Goal: Information Seeking & Learning: Check status

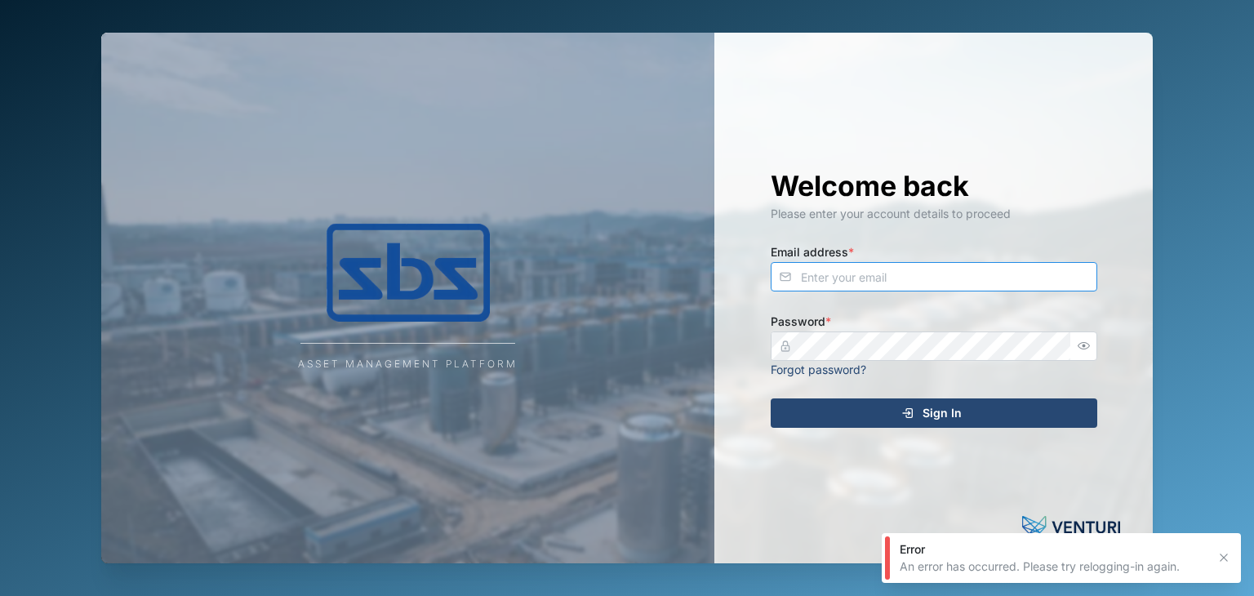
type input "[EMAIL_ADDRESS][DOMAIN_NAME]"
click at [951, 407] on span "Sign In" at bounding box center [941, 413] width 39 height 28
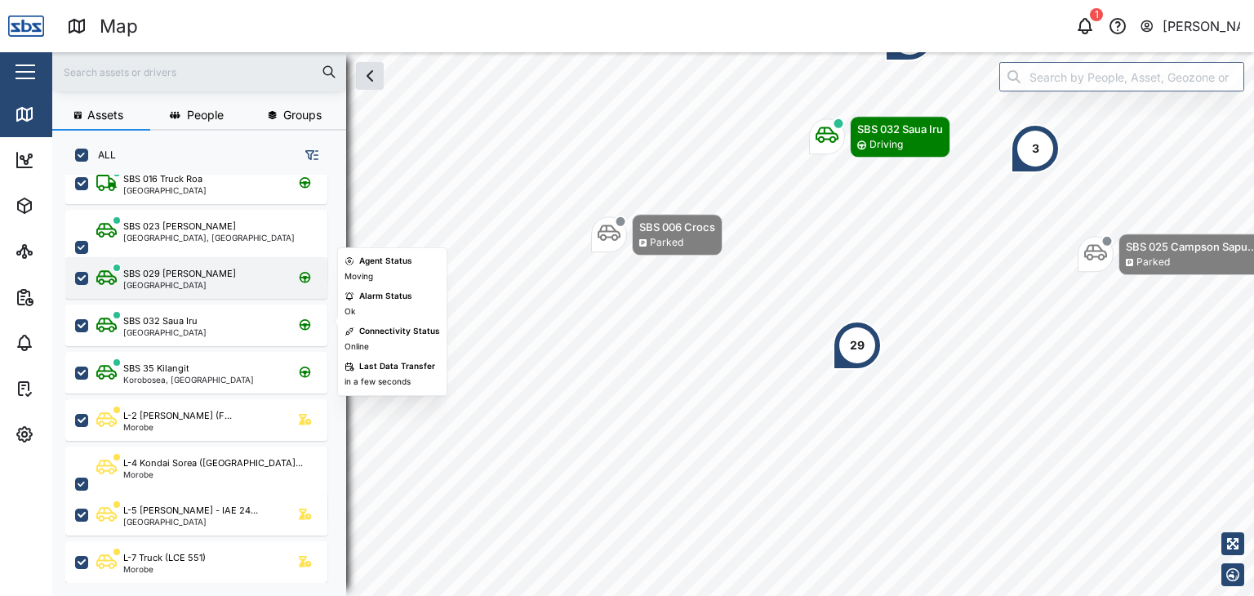
scroll to position [163, 0]
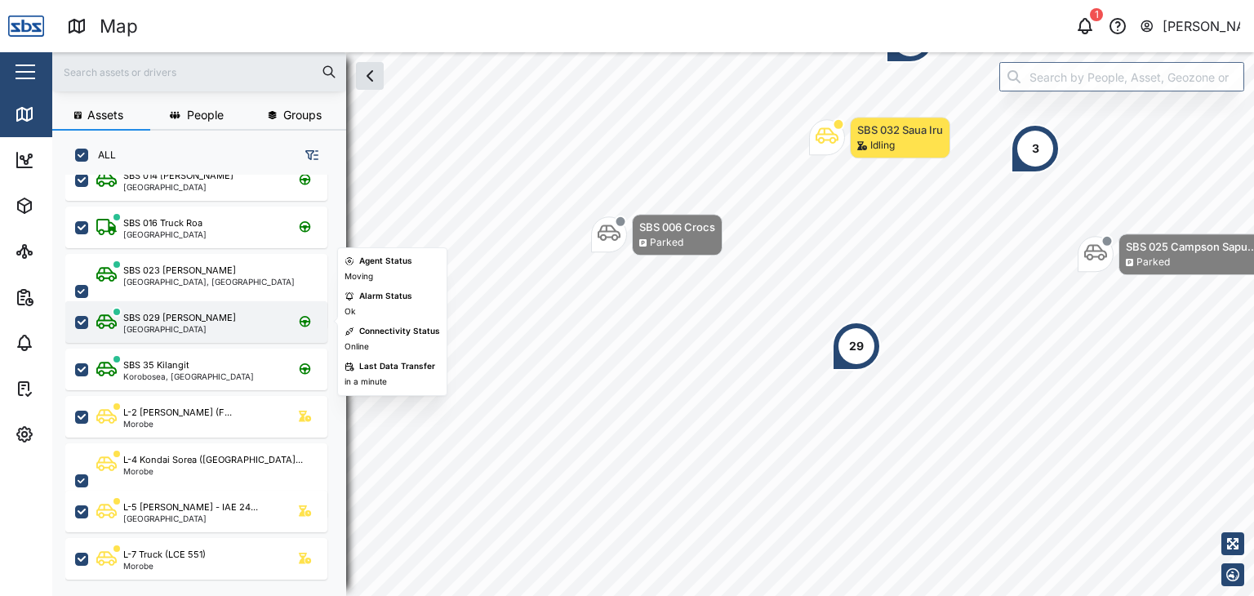
click at [173, 329] on div "[GEOGRAPHIC_DATA]" at bounding box center [179, 329] width 113 height 8
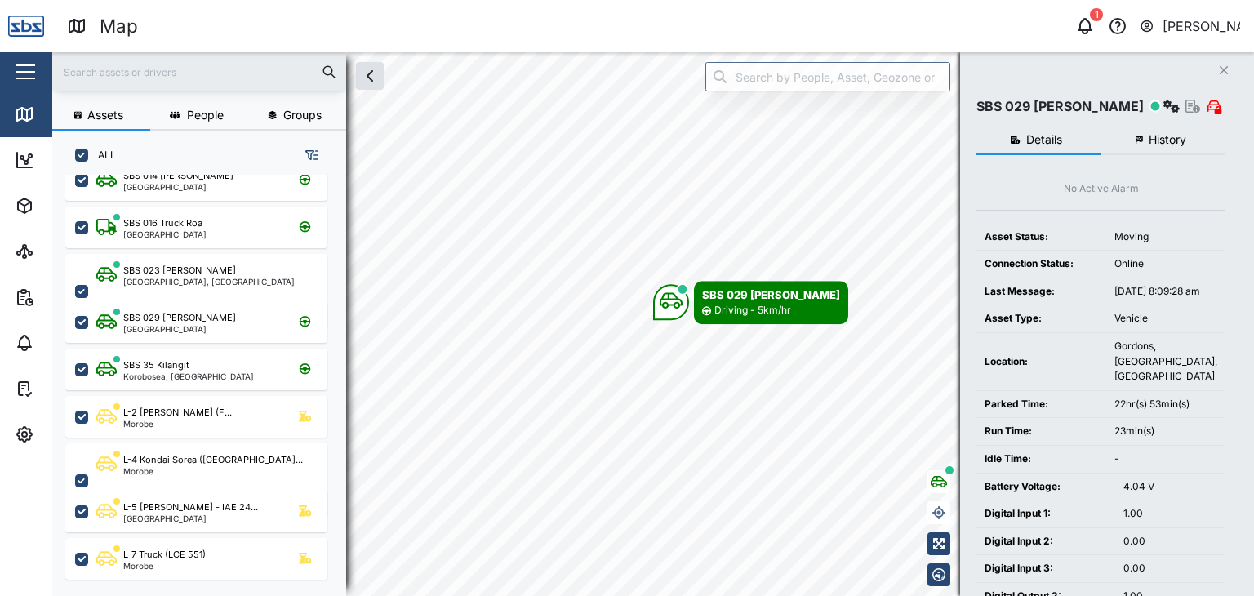
click at [1164, 139] on span "History" at bounding box center [1167, 139] width 38 height 11
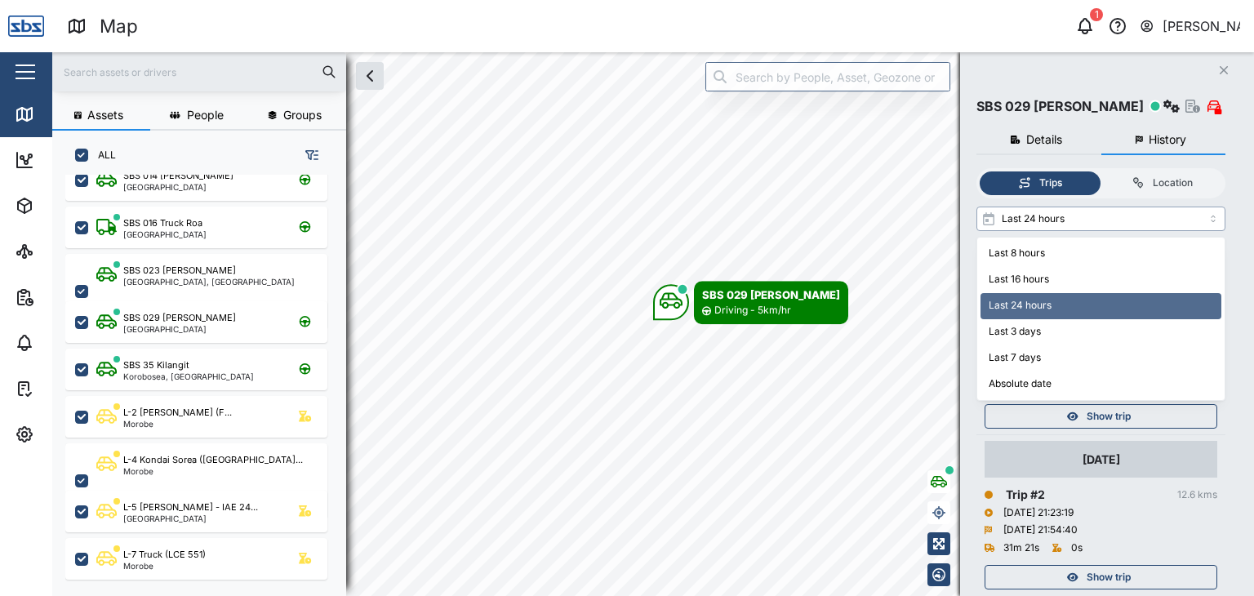
click at [1214, 216] on input "Last 24 hours" at bounding box center [1100, 218] width 249 height 24
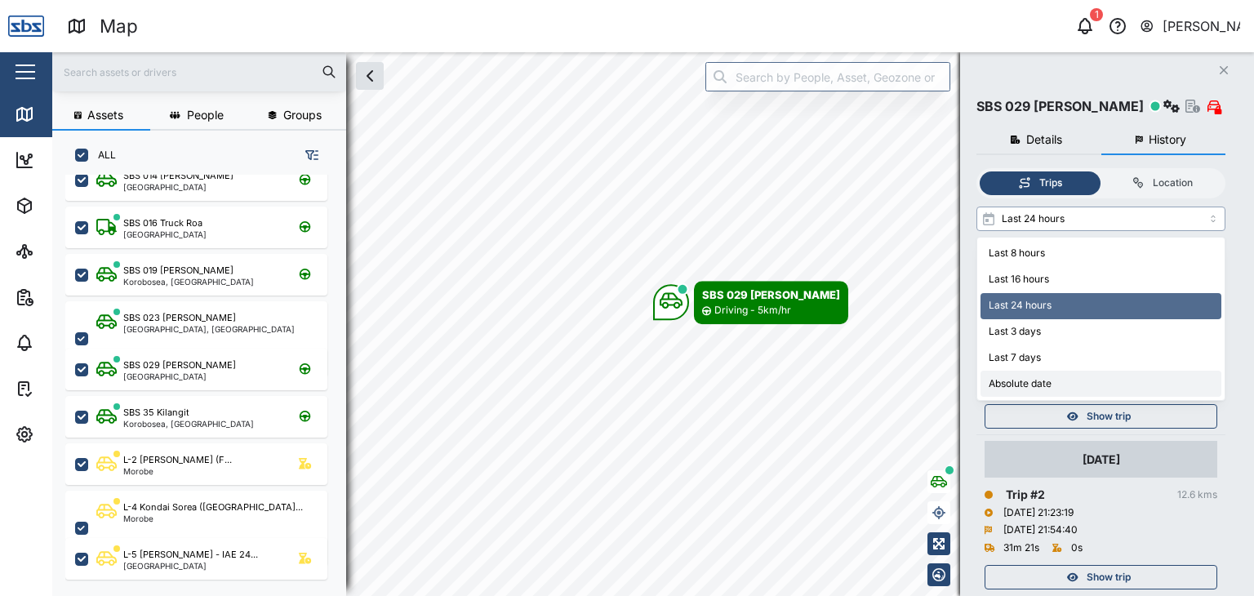
type input "Absolute date"
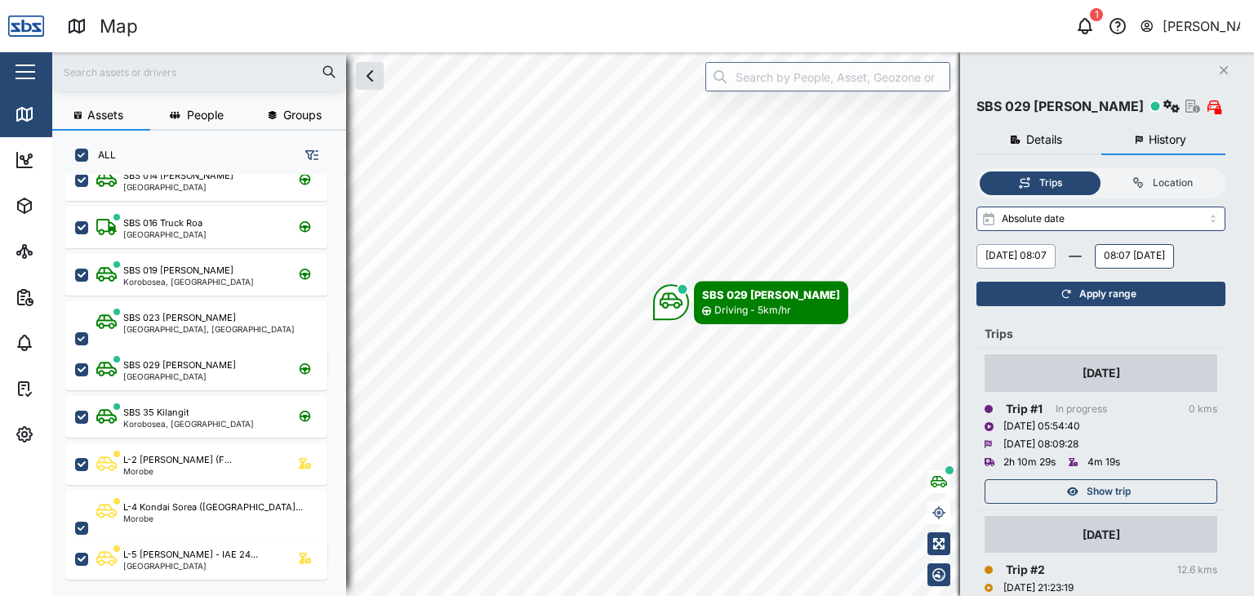
click at [1015, 256] on button "[DATE] 08:07" at bounding box center [1015, 256] width 79 height 24
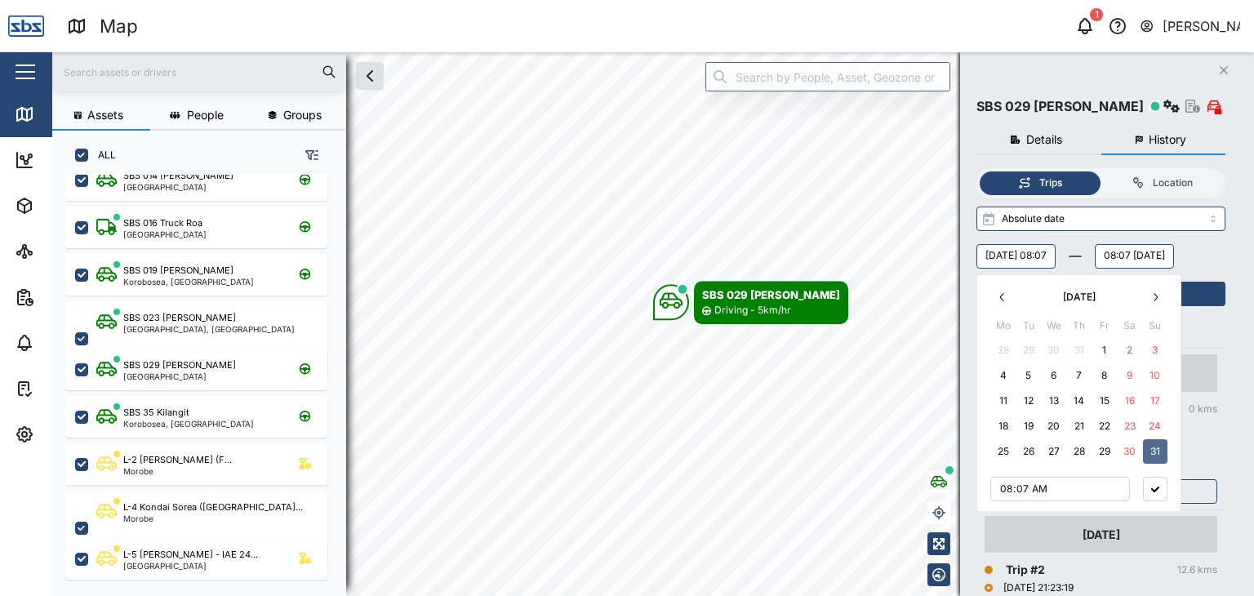
click at [1081, 451] on button "28" at bounding box center [1079, 451] width 24 height 24
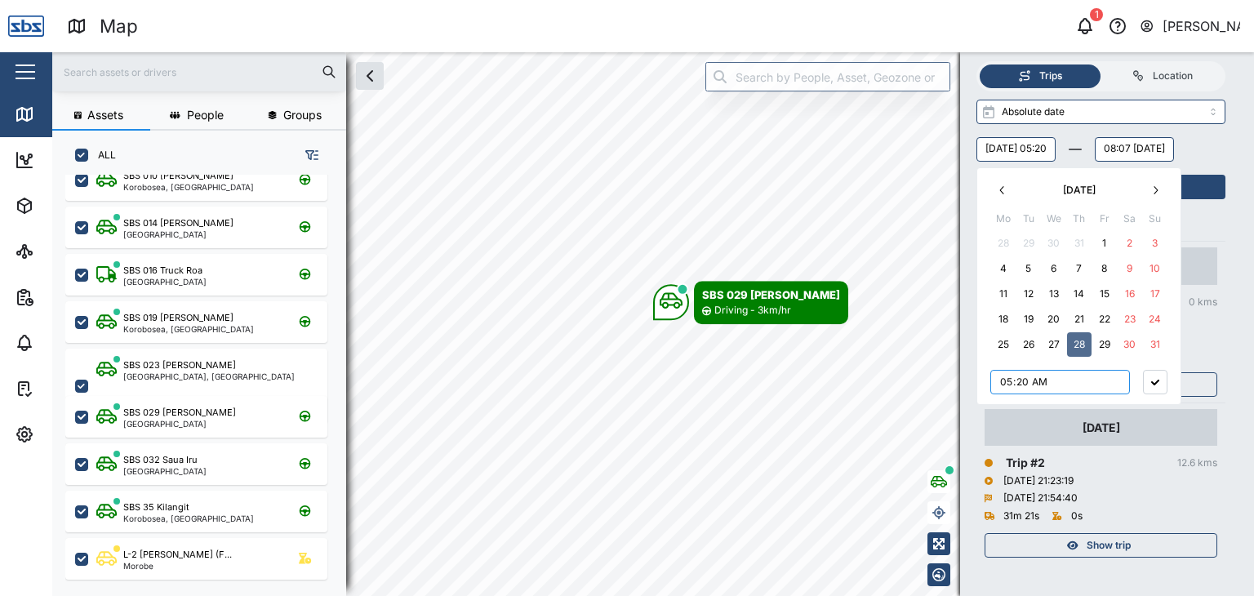
scroll to position [144, 0]
type input "17:20"
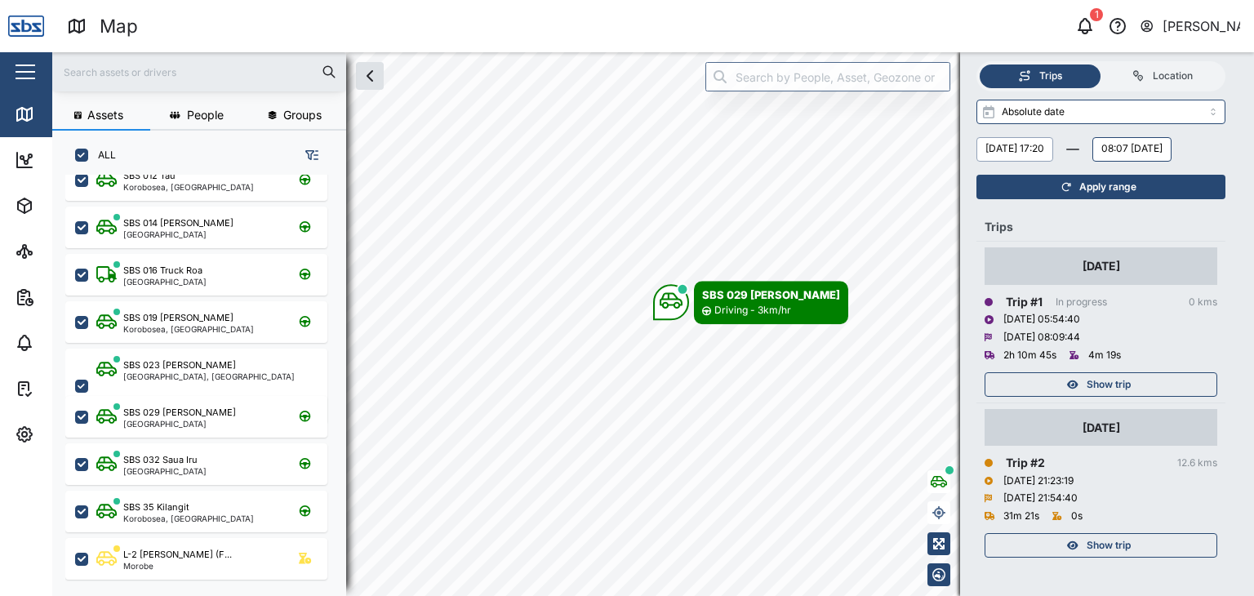
click at [1110, 383] on span "Show trip" at bounding box center [1108, 384] width 44 height 23
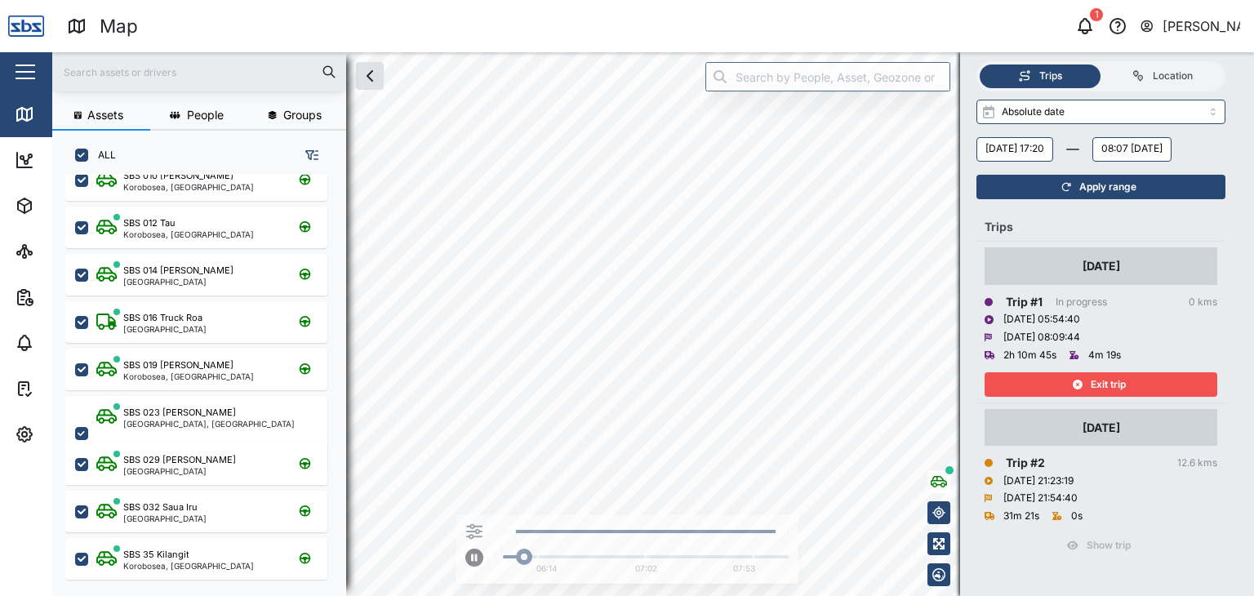
click at [1005, 459] on div "Assets People Groups ALL SBS 008 Borosi Port Moresby SBS 010 [PERSON_NAME], [GE…" at bounding box center [652, 324] width 1201 height 544
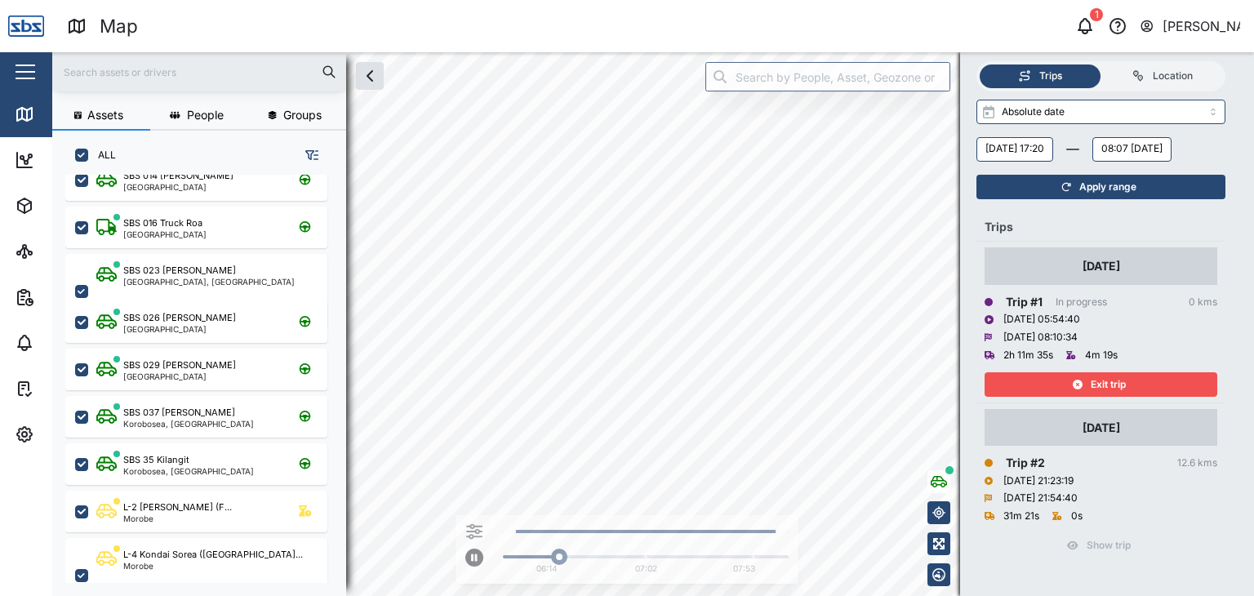
click at [717, 84] on div "Assets People Groups ALL SBS 012 Tau Korobosea, [GEOGRAPHIC_DATA] SBS 014 [PERS…" at bounding box center [652, 324] width 1201 height 544
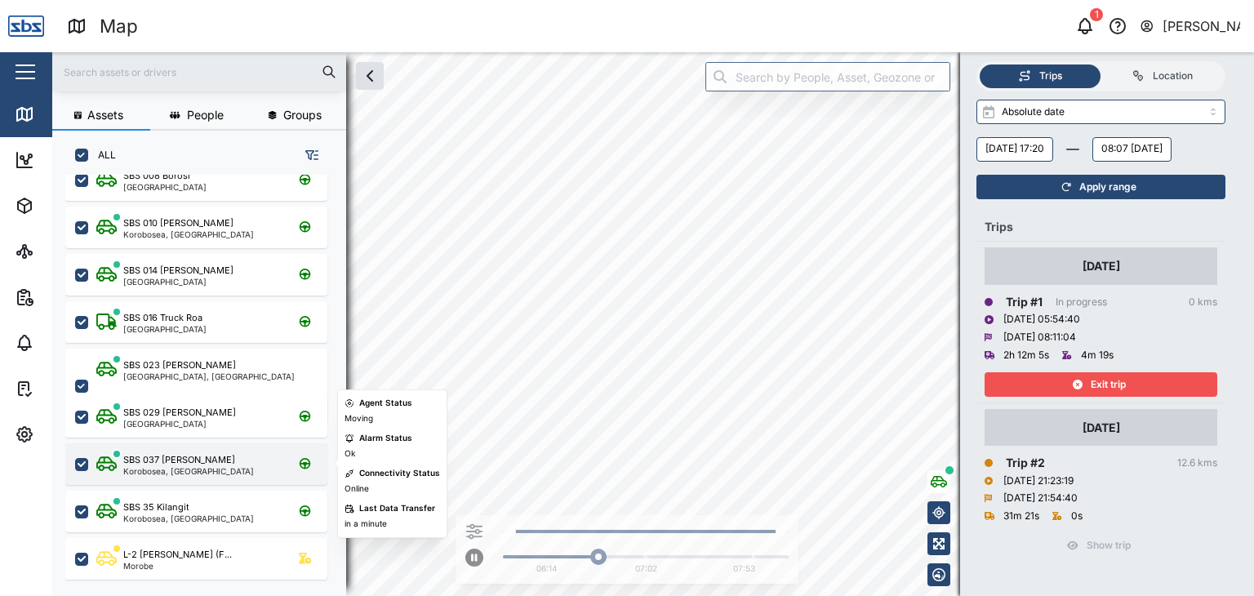
click at [163, 455] on div "SBS 037 [PERSON_NAME]" at bounding box center [179, 460] width 112 height 14
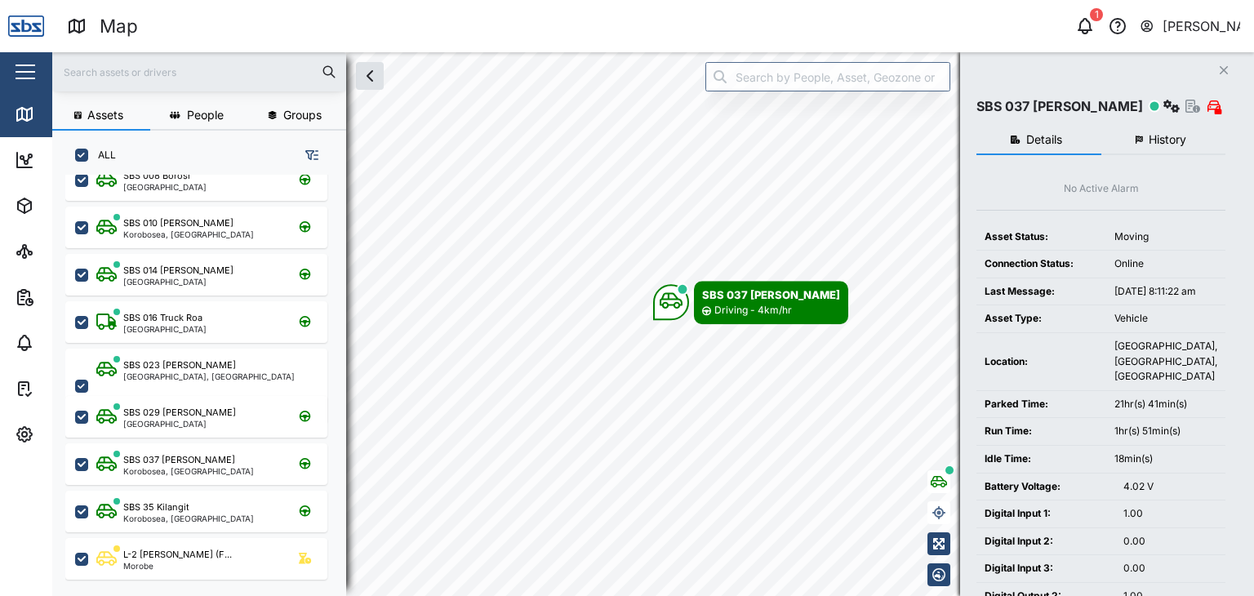
click at [110, 63] on input "text" at bounding box center [199, 72] width 274 height 24
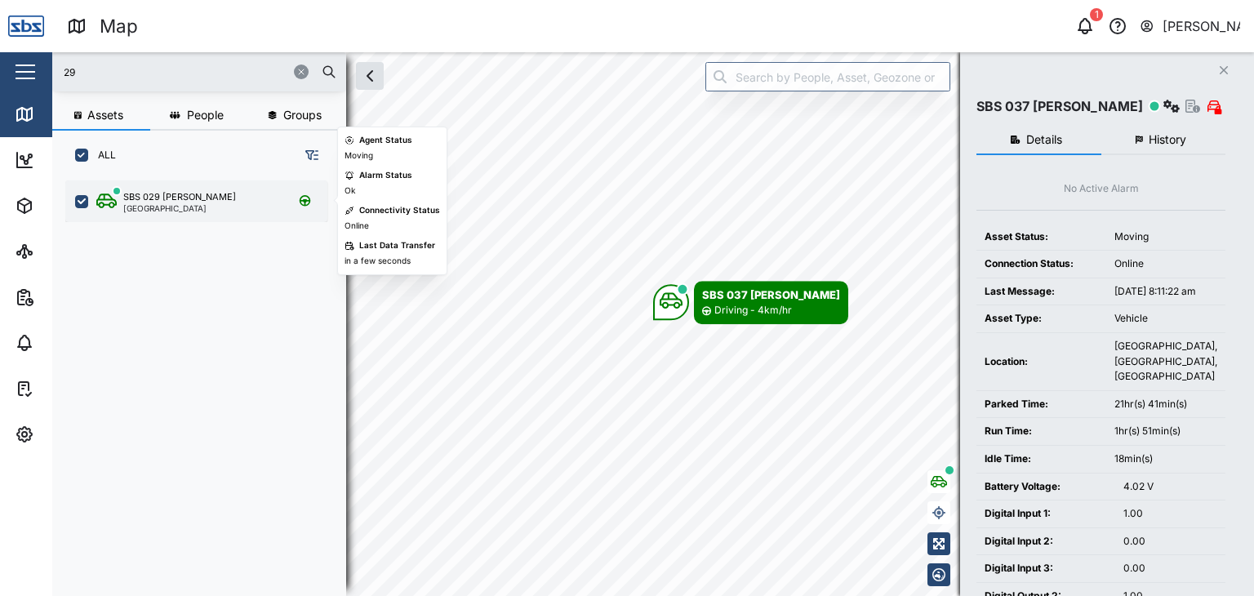
click at [170, 197] on div "SBS 029 [PERSON_NAME]" at bounding box center [179, 197] width 113 height 14
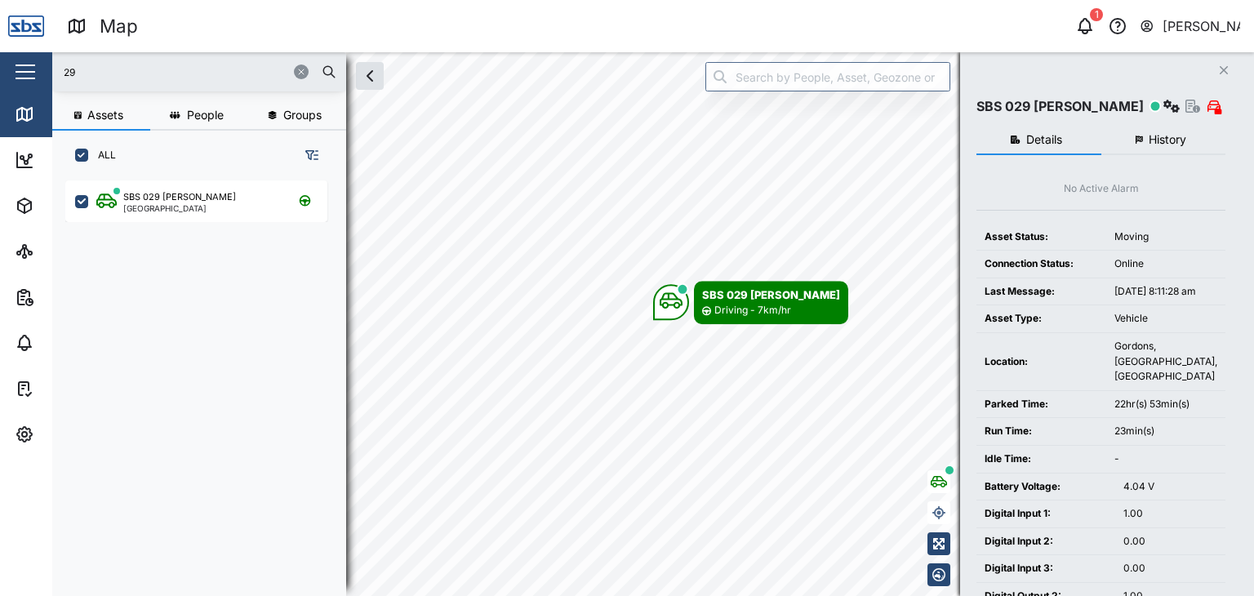
drag, startPoint x: 88, startPoint y: 66, endPoint x: 53, endPoint y: 67, distance: 35.1
click at [53, 67] on div "29" at bounding box center [199, 71] width 294 height 39
type input "32"
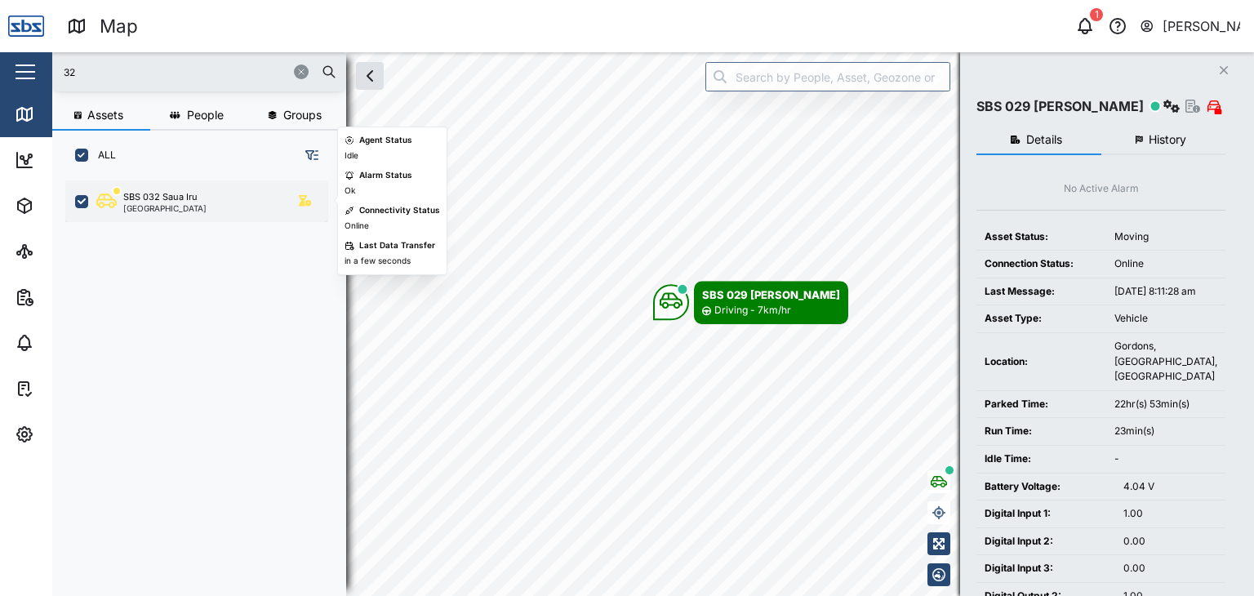
click at [175, 198] on div "SBS 032 Saua Iru" at bounding box center [160, 197] width 74 height 14
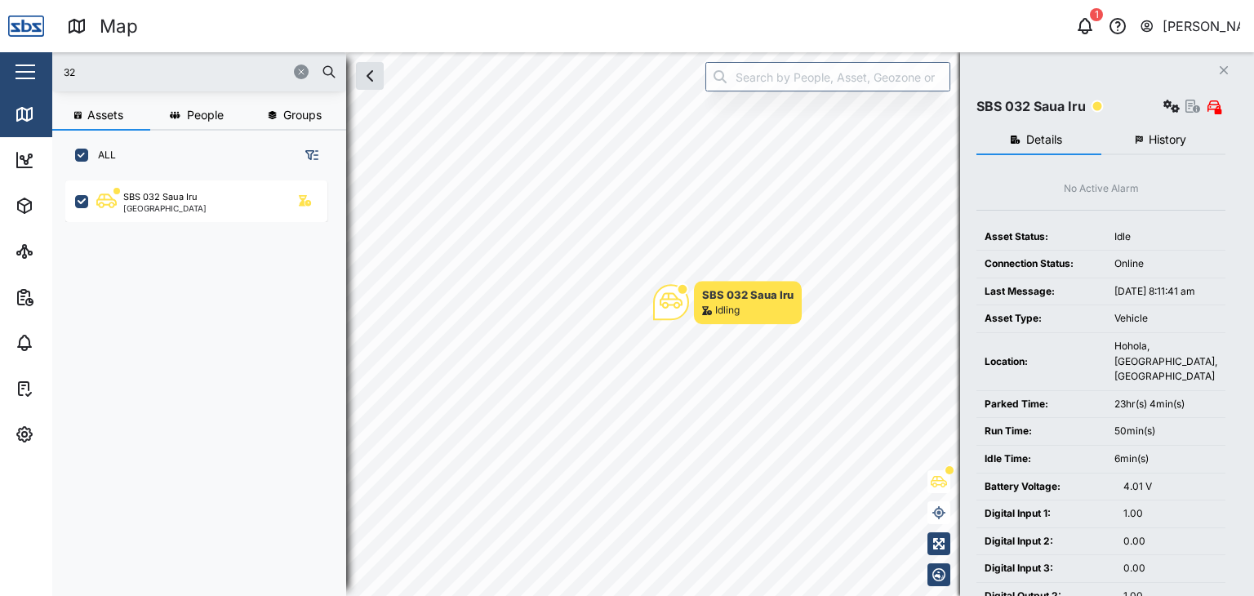
click at [1165, 142] on span "History" at bounding box center [1167, 139] width 38 height 11
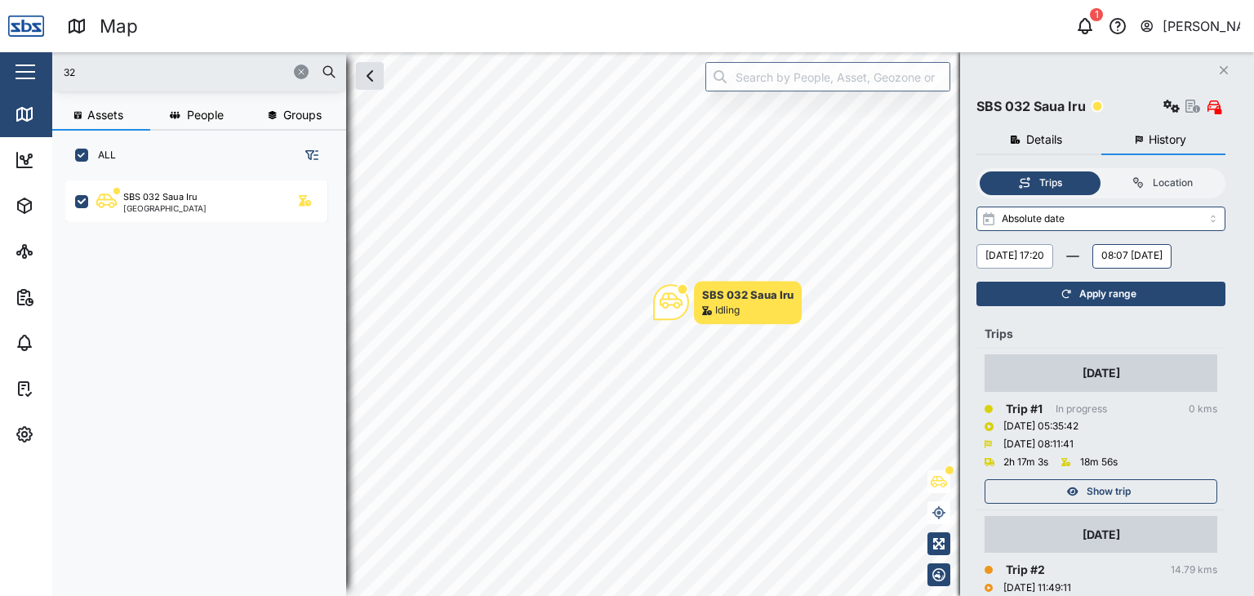
click at [1053, 253] on button "[DATE] 17:20" at bounding box center [1014, 256] width 77 height 24
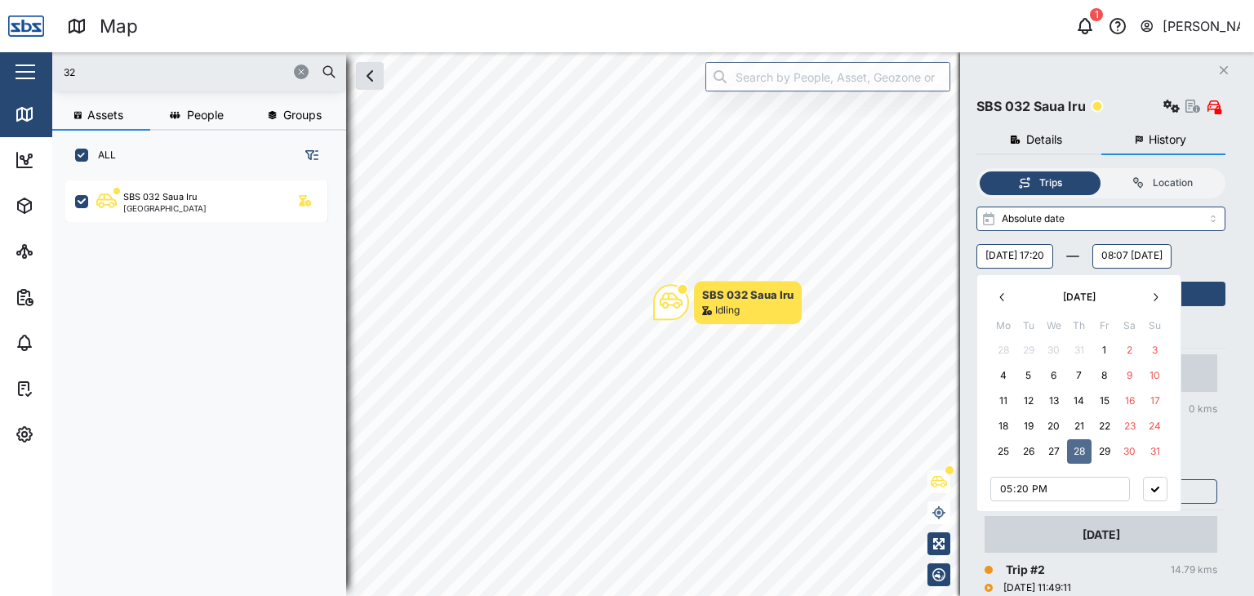
click at [1081, 446] on button "28" at bounding box center [1079, 451] width 24 height 24
click at [1127, 503] on span "Show trip" at bounding box center [1108, 491] width 44 height 23
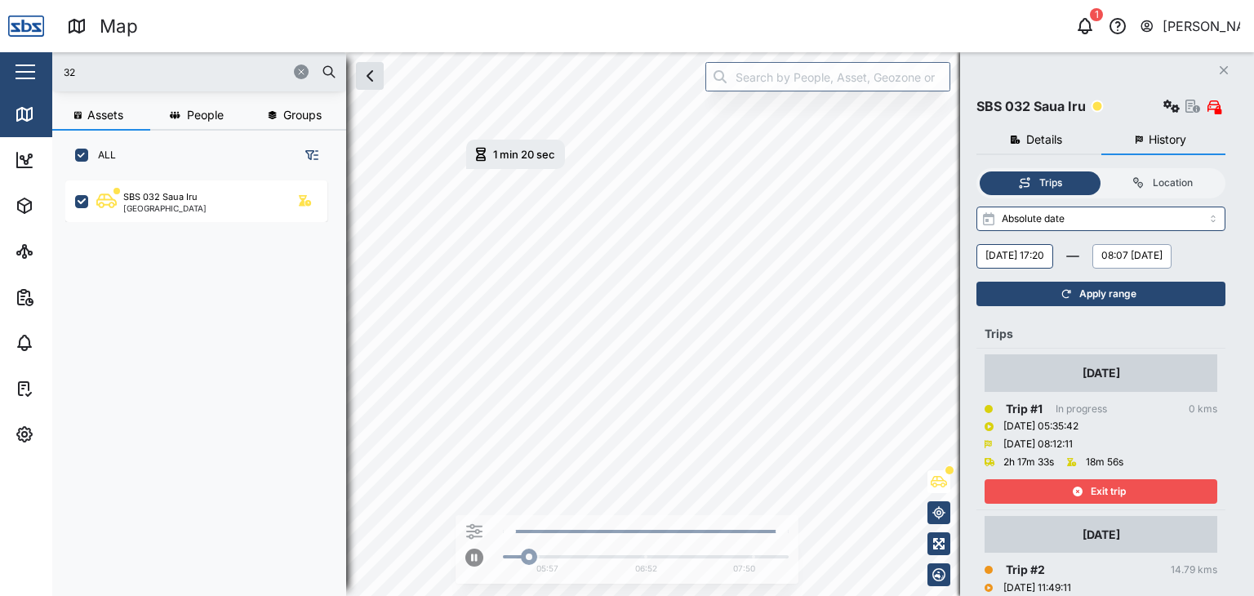
click at [1092, 269] on button "08:07 [DATE]" at bounding box center [1131, 256] width 79 height 24
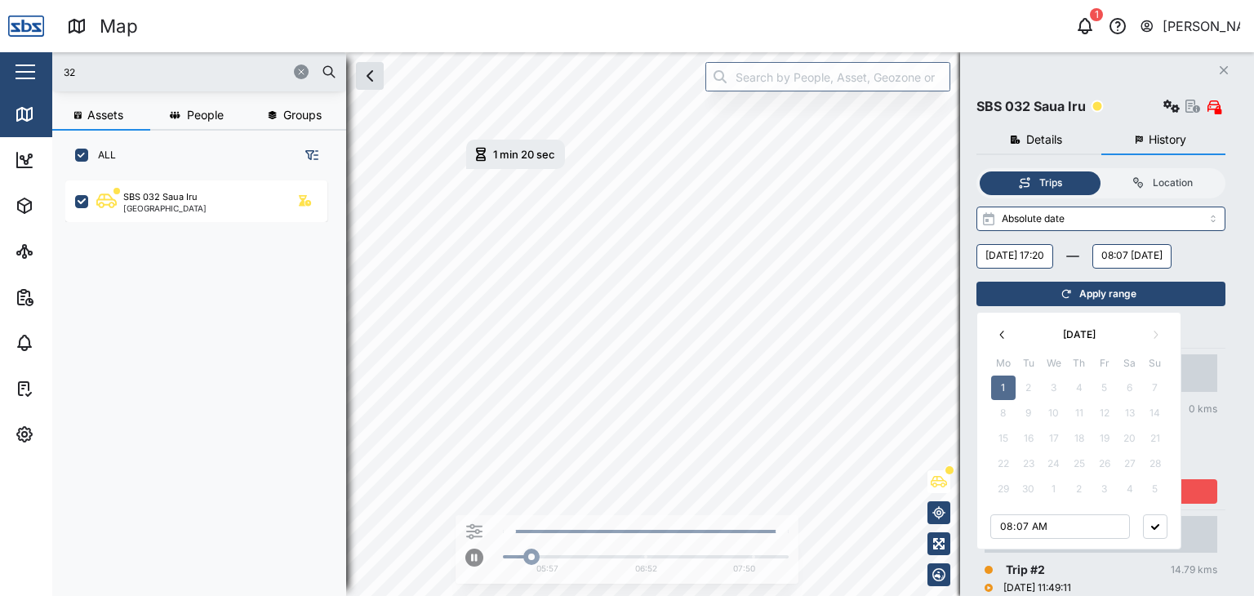
click at [999, 341] on button "button" at bounding box center [1002, 334] width 24 height 24
click at [1081, 488] on button "28" at bounding box center [1079, 489] width 24 height 24
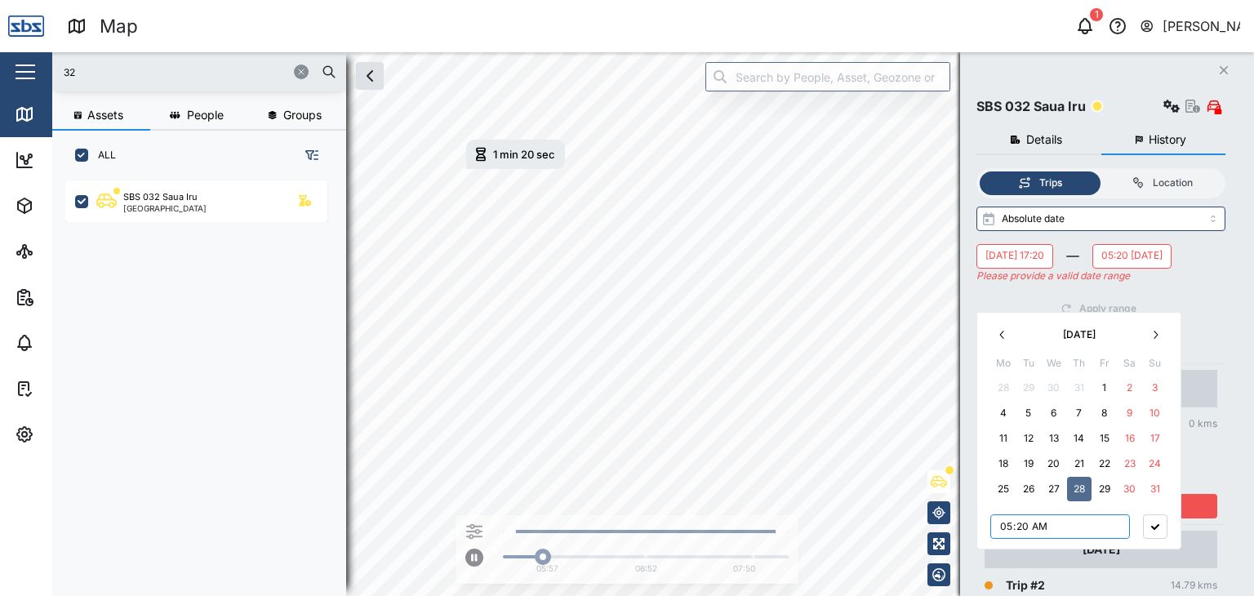
type input "17:20"
click at [1149, 523] on button "button" at bounding box center [1155, 526] width 24 height 24
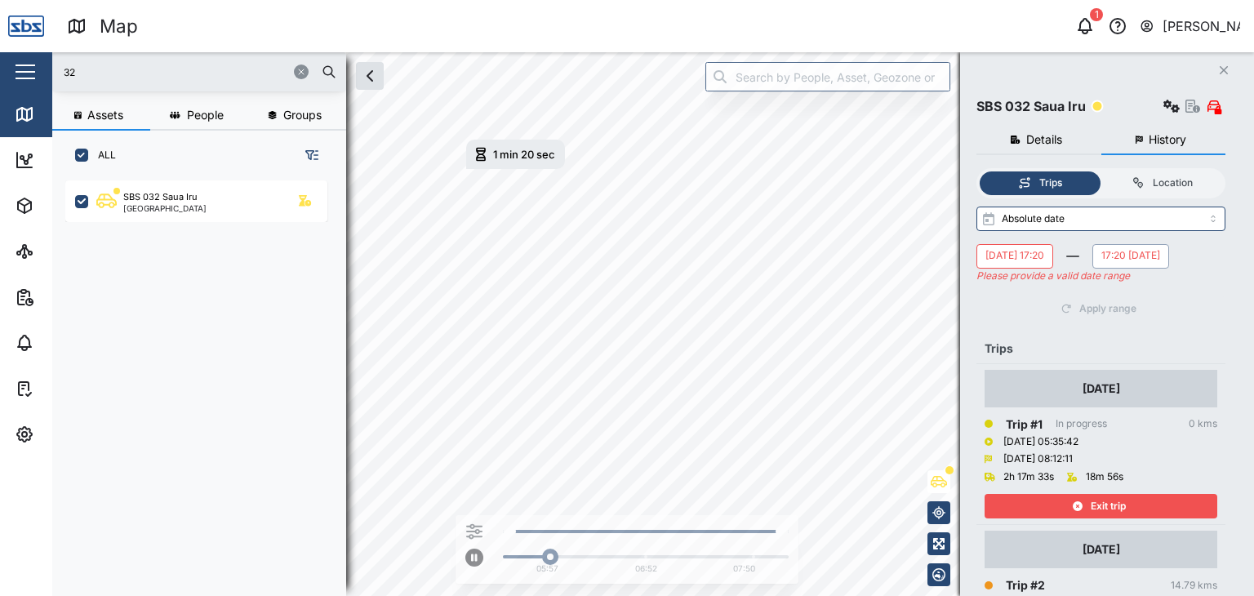
click at [1092, 269] on button "17:20 [DATE]" at bounding box center [1130, 256] width 77 height 24
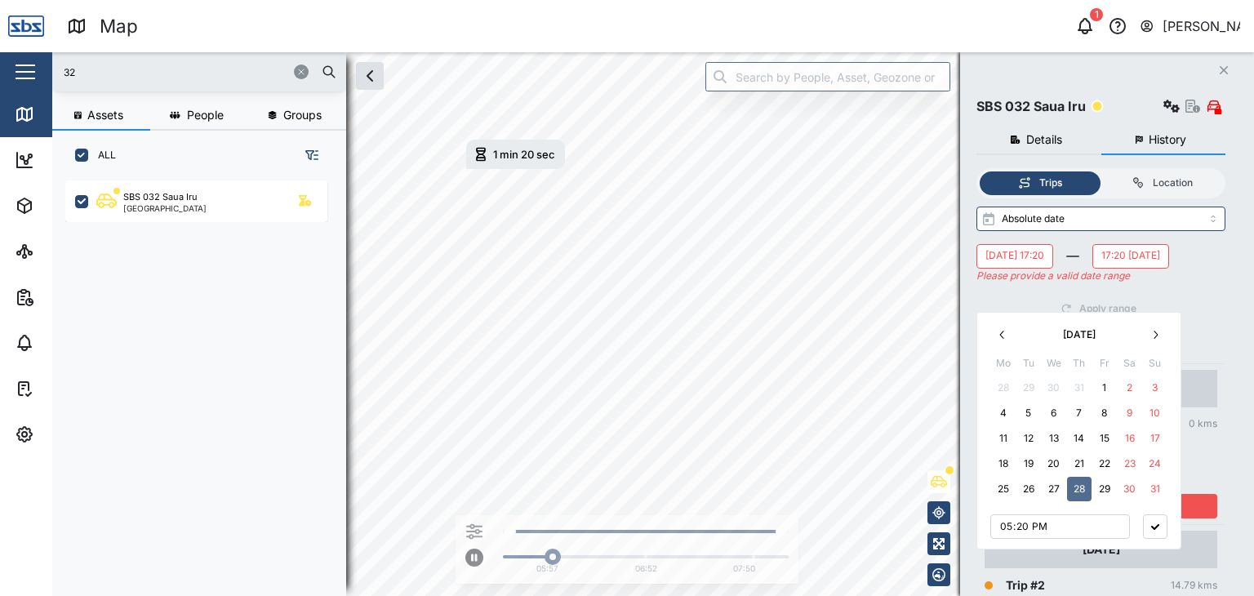
click at [1079, 493] on button "28" at bounding box center [1079, 489] width 24 height 24
click at [1156, 521] on button "button" at bounding box center [1155, 526] width 24 height 24
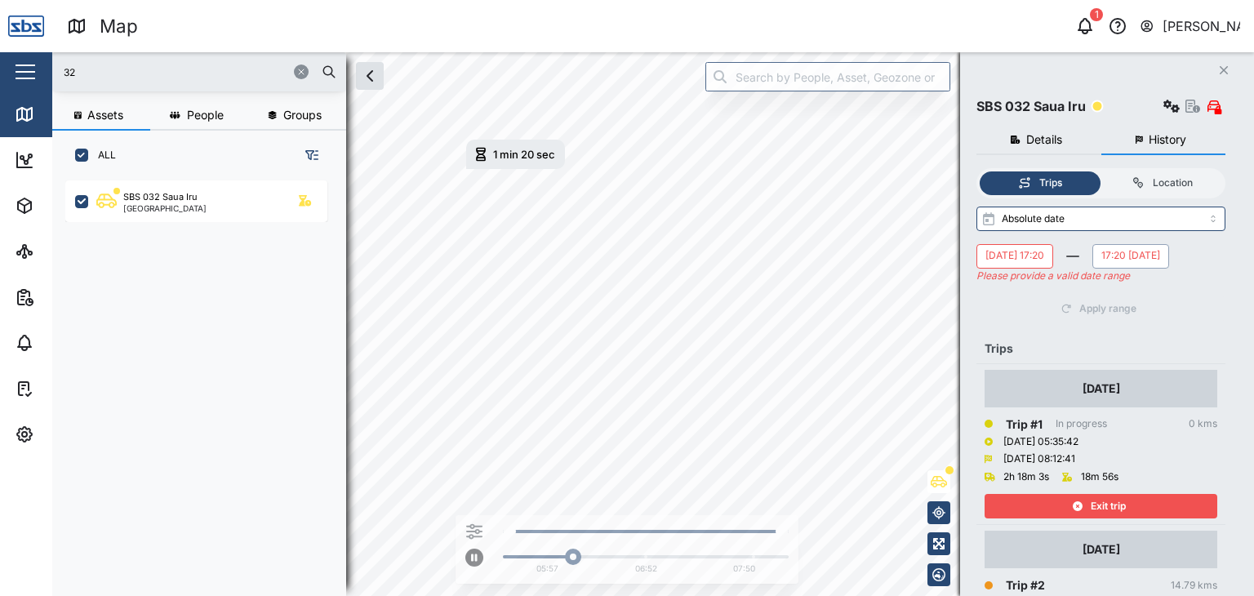
click at [1092, 269] on button "17:20 [DATE]" at bounding box center [1130, 256] width 77 height 24
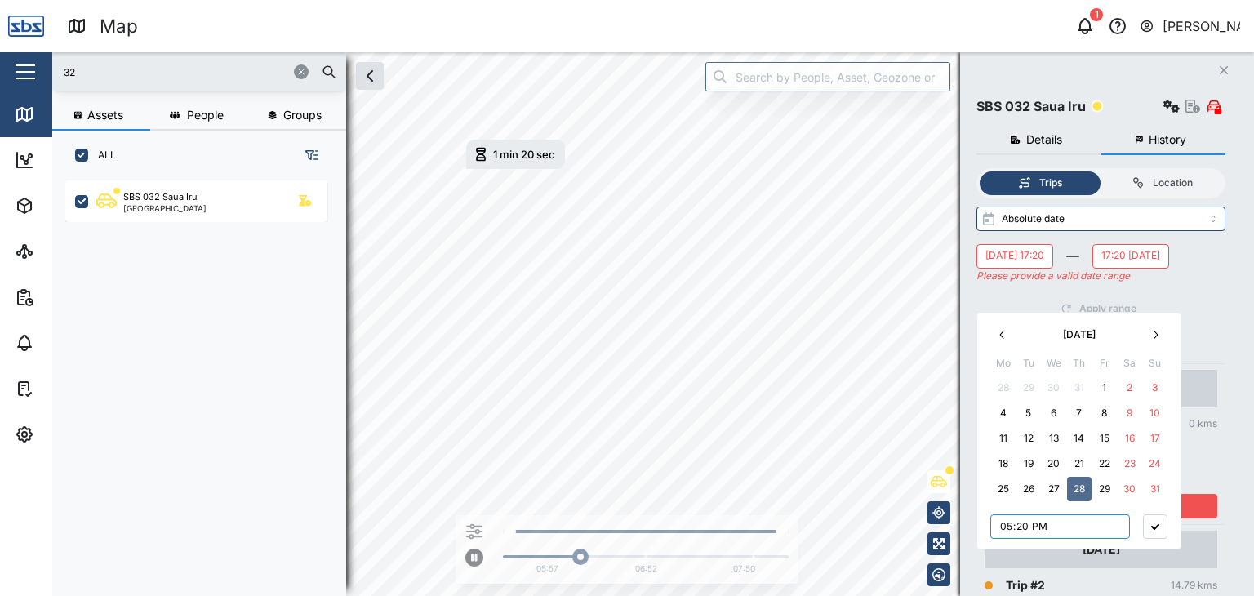
click at [1022, 531] on input "17:20" at bounding box center [1060, 526] width 140 height 24
click at [1009, 528] on input "17:20" at bounding box center [1060, 526] width 140 height 24
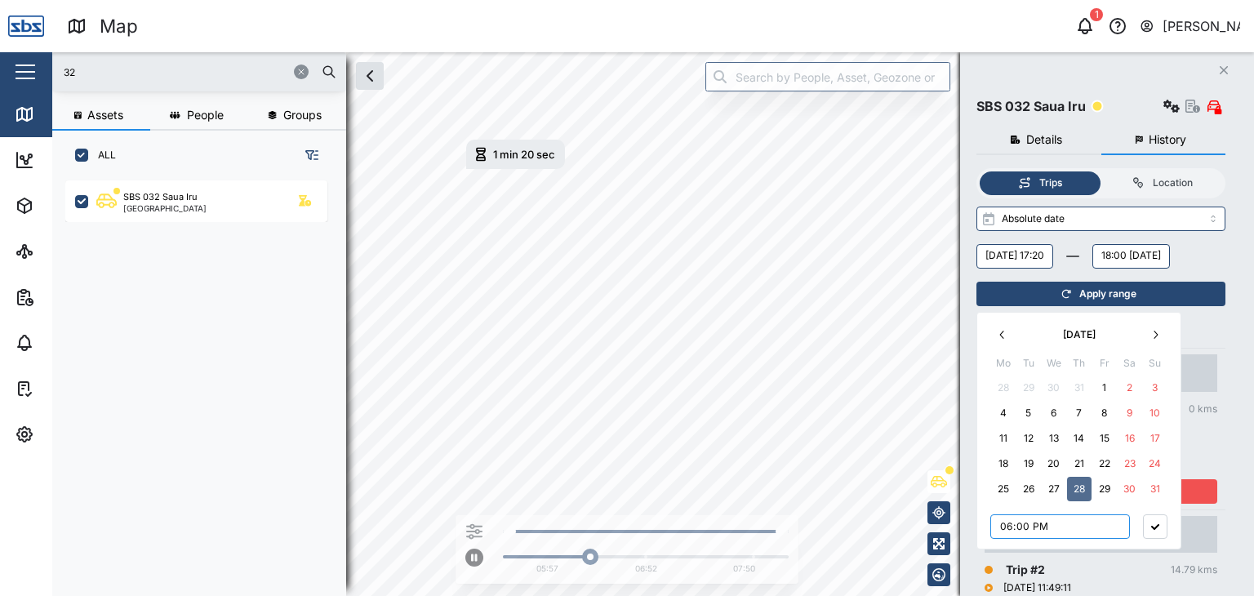
click at [1023, 530] on input "18:00" at bounding box center [1060, 526] width 140 height 24
type input "18:30"
click at [1156, 526] on icon "button" at bounding box center [1155, 527] width 8 height 6
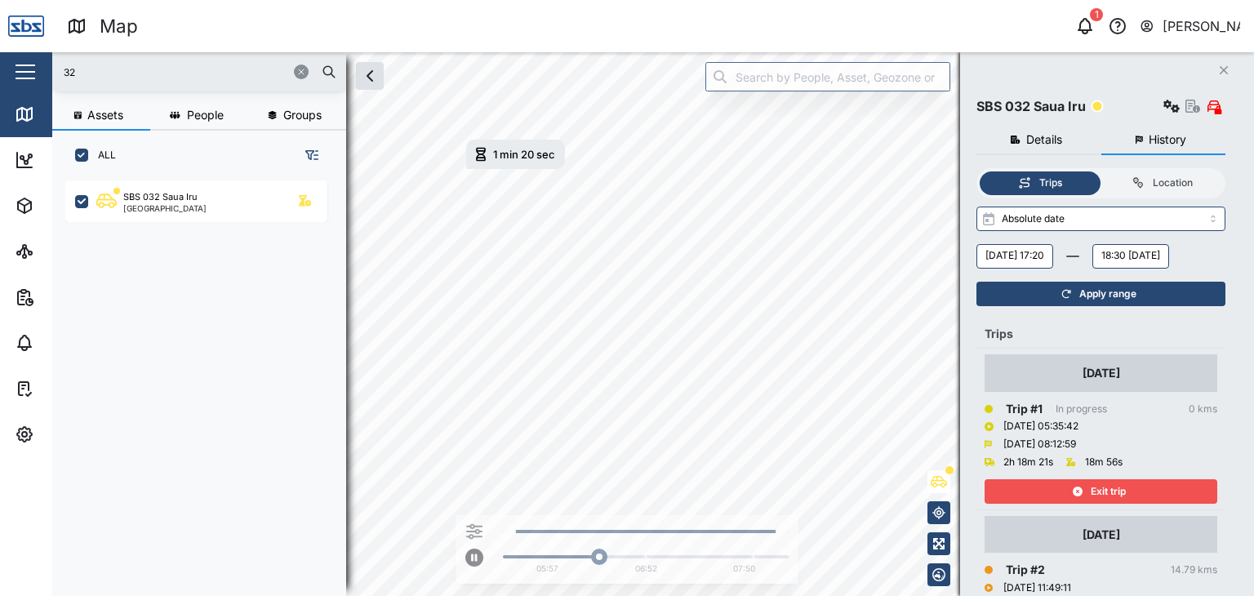
click at [1103, 305] on span "Apply range" at bounding box center [1107, 293] width 57 height 23
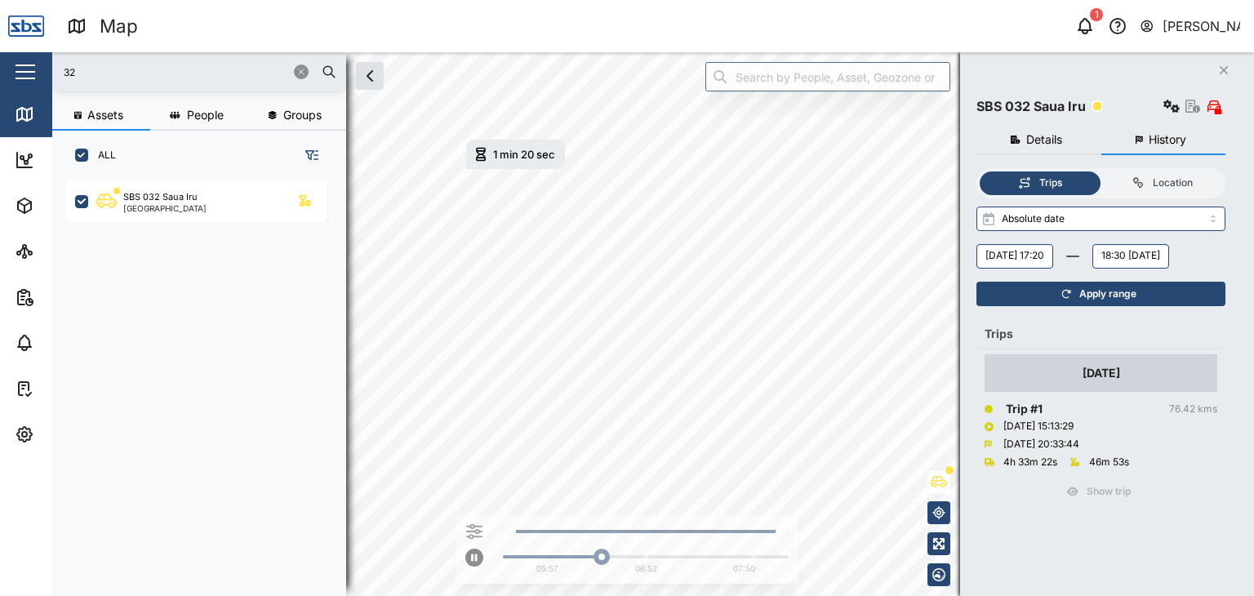
click at [1110, 305] on span "Apply range" at bounding box center [1107, 293] width 57 height 23
click at [1086, 305] on span "Apply range" at bounding box center [1107, 293] width 57 height 23
click at [1077, 305] on div "Apply range" at bounding box center [1098, 293] width 229 height 23
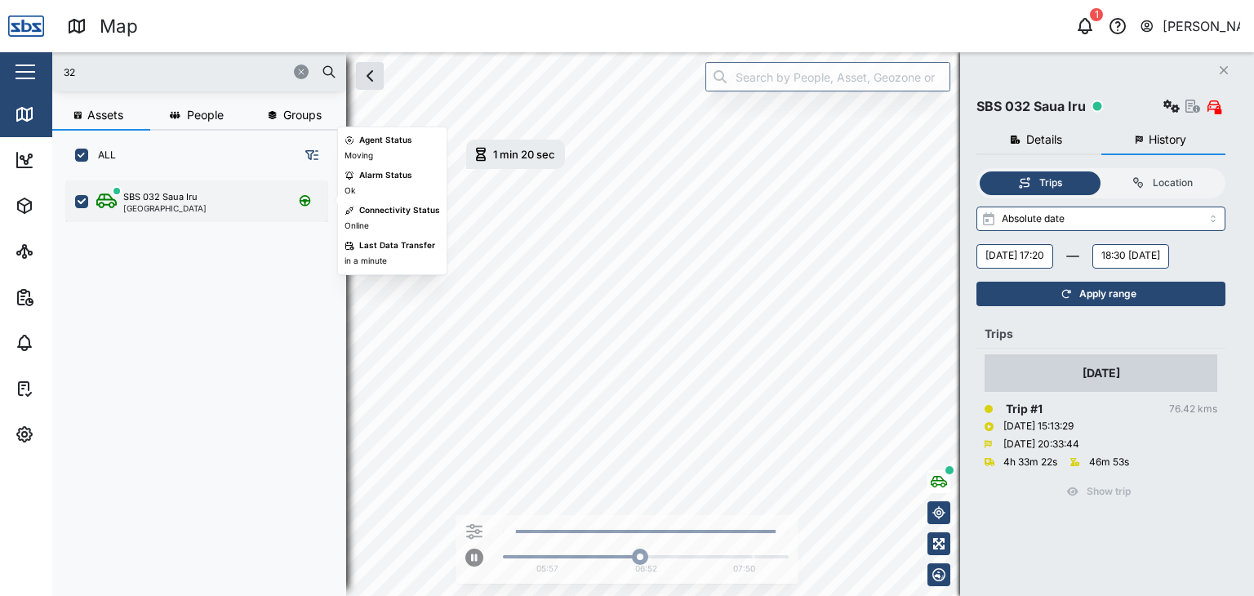
click at [137, 194] on div "SBS 032 Saua Iru" at bounding box center [160, 197] width 74 height 14
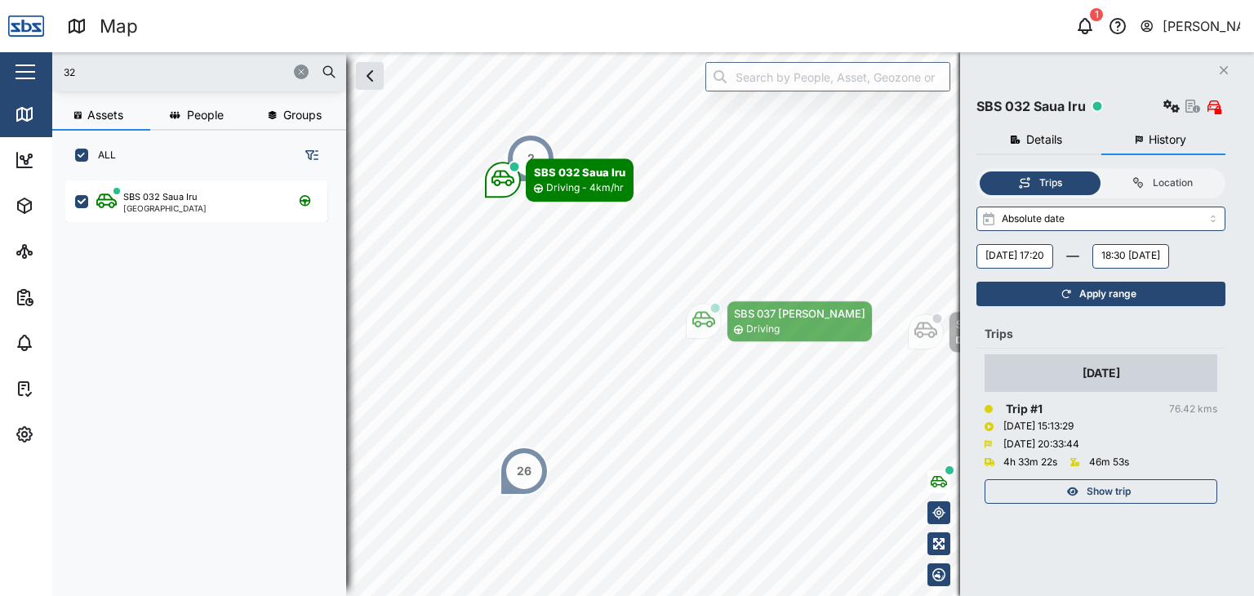
drag, startPoint x: 111, startPoint y: 78, endPoint x: 34, endPoint y: 60, distance: 78.6
click at [34, 60] on div "Map 1 [PERSON_NAME] Close Map Dashboard Assets ATS Camera Generator Personnel T…" at bounding box center [627, 298] width 1254 height 596
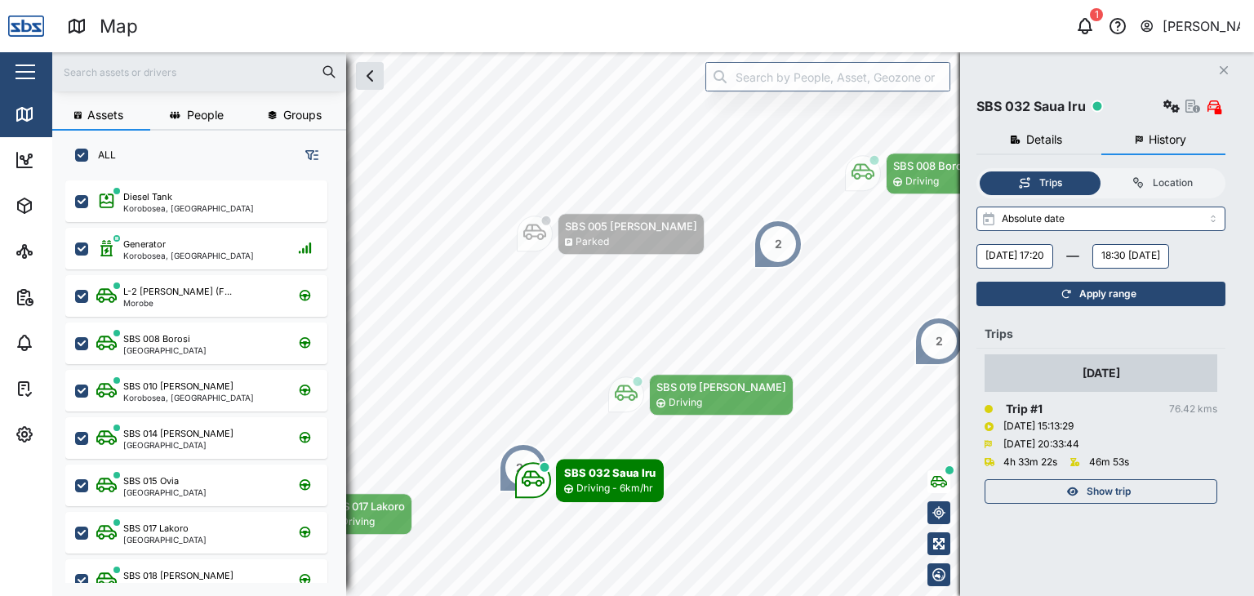
click at [147, 74] on input "text" at bounding box center [199, 72] width 274 height 24
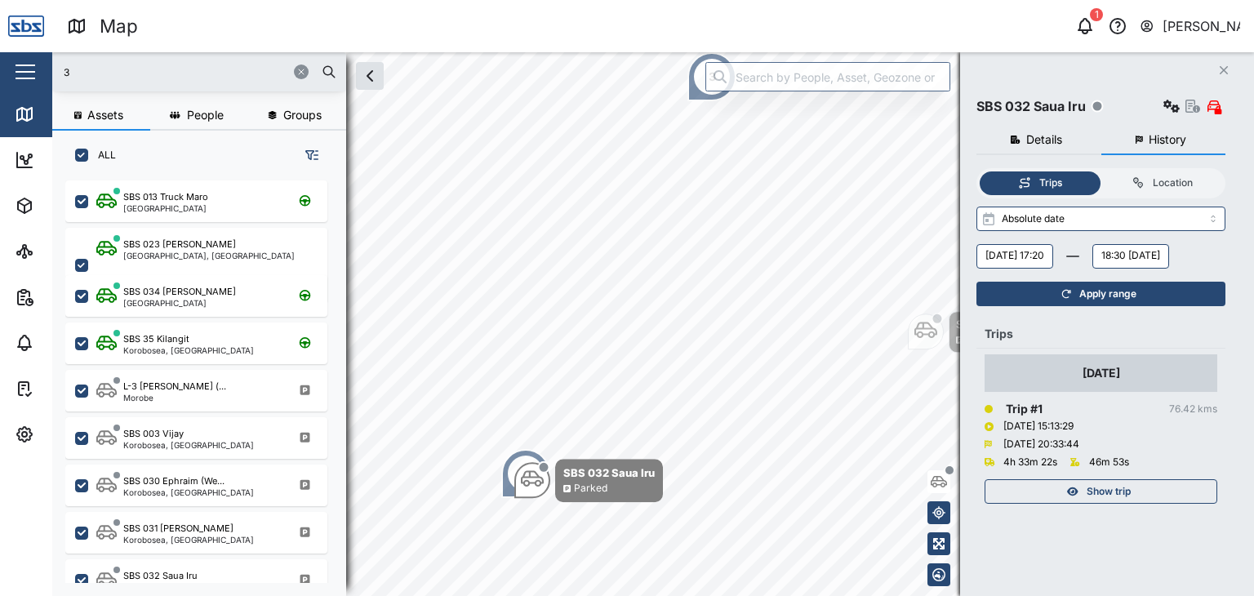
drag, startPoint x: 104, startPoint y: 76, endPoint x: 20, endPoint y: 64, distance: 84.8
click at [20, 64] on div "Map 1 [PERSON_NAME] Close Map Dashboard Assets ATS Camera Generator Personnel T…" at bounding box center [627, 298] width 1254 height 596
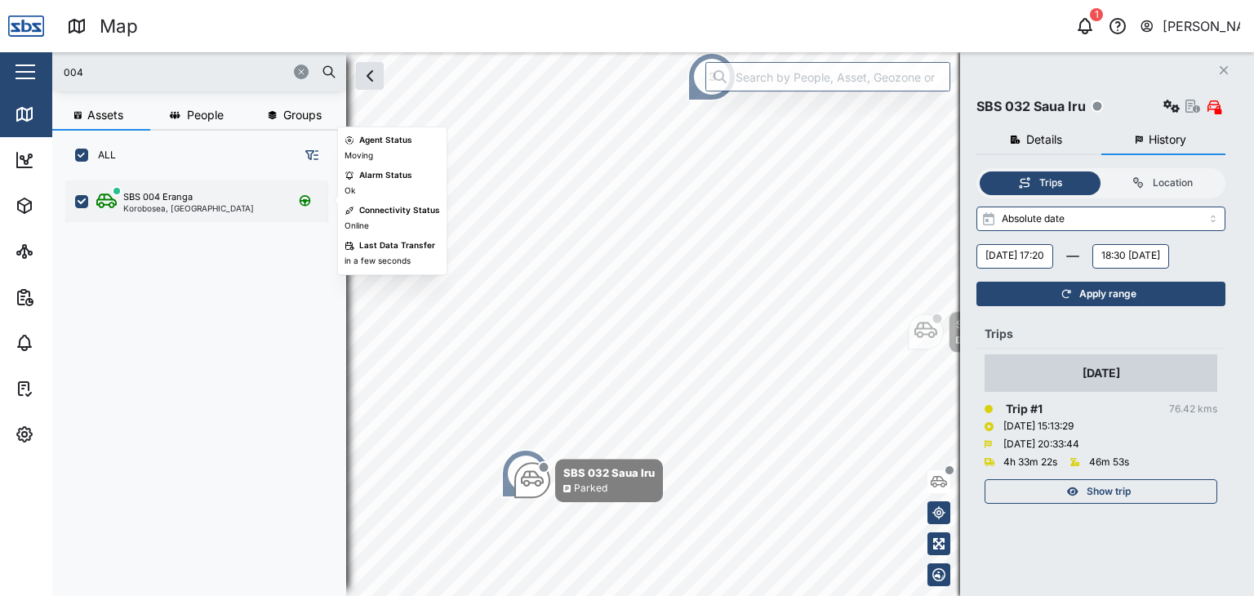
type input "004"
click at [166, 218] on div "SBS 004 Eranga Korobosea, [GEOGRAPHIC_DATA]" at bounding box center [196, 201] width 262 height 42
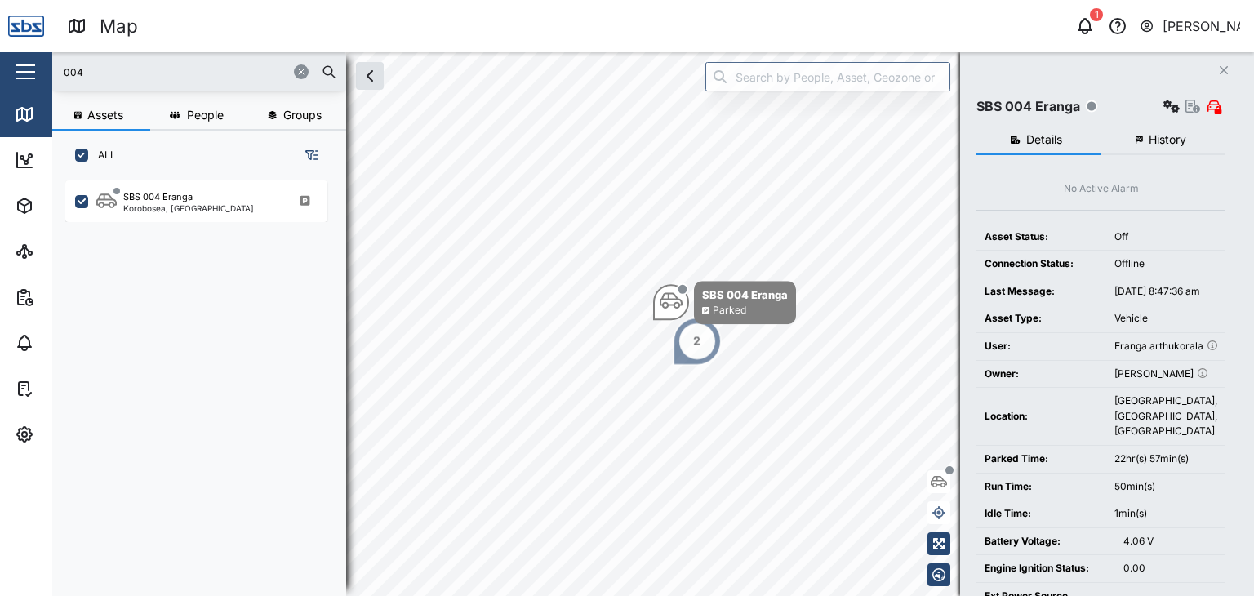
drag, startPoint x: 102, startPoint y: 74, endPoint x: 69, endPoint y: 71, distance: 33.6
click at [69, 71] on input "004" at bounding box center [199, 72] width 274 height 24
click at [153, 78] on input "004" at bounding box center [199, 72] width 274 height 24
